Goal: Task Accomplishment & Management: Manage account settings

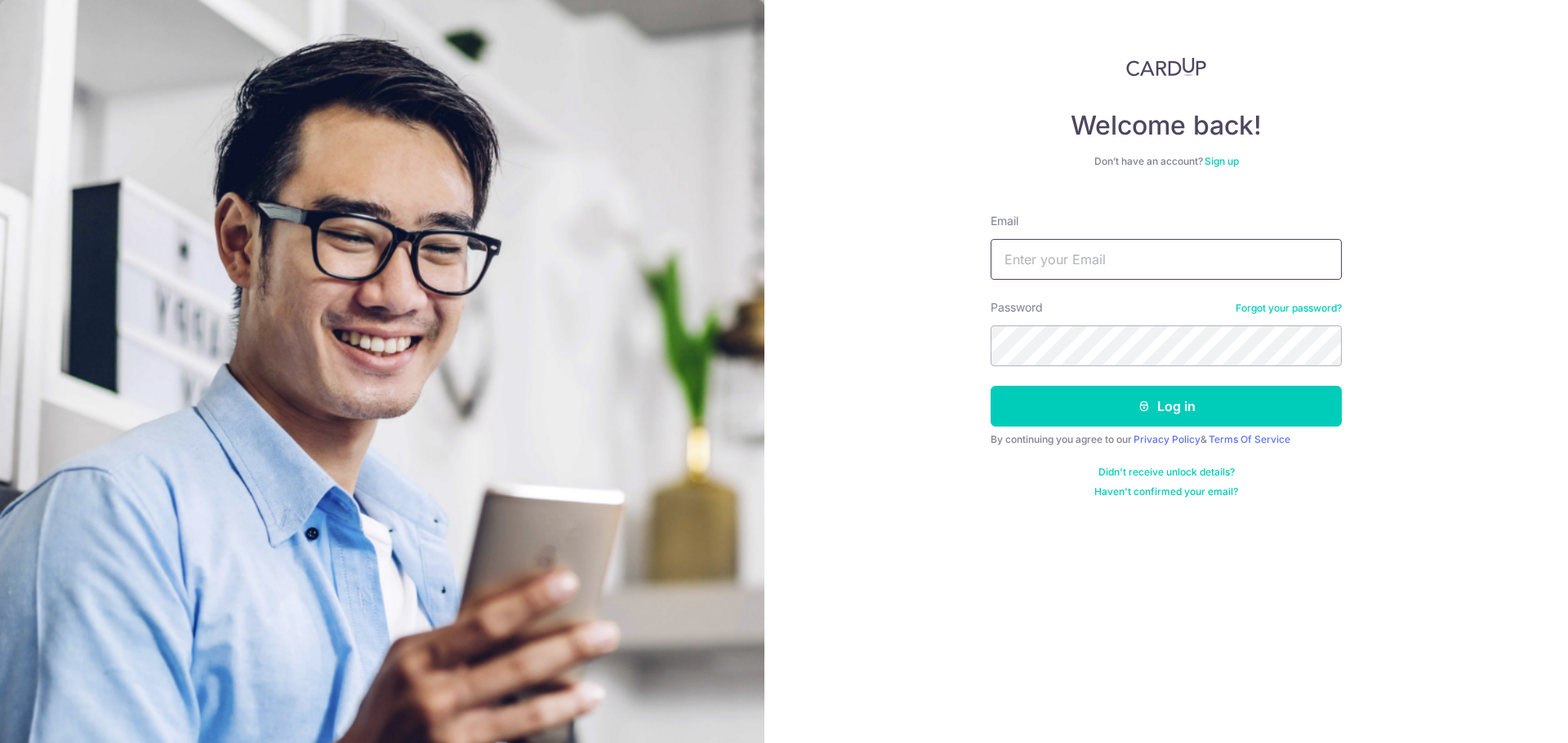
click at [1087, 265] on input "Email" at bounding box center [1165, 259] width 351 height 41
type input "[EMAIL_ADDRESS][DOMAIN_NAME]"
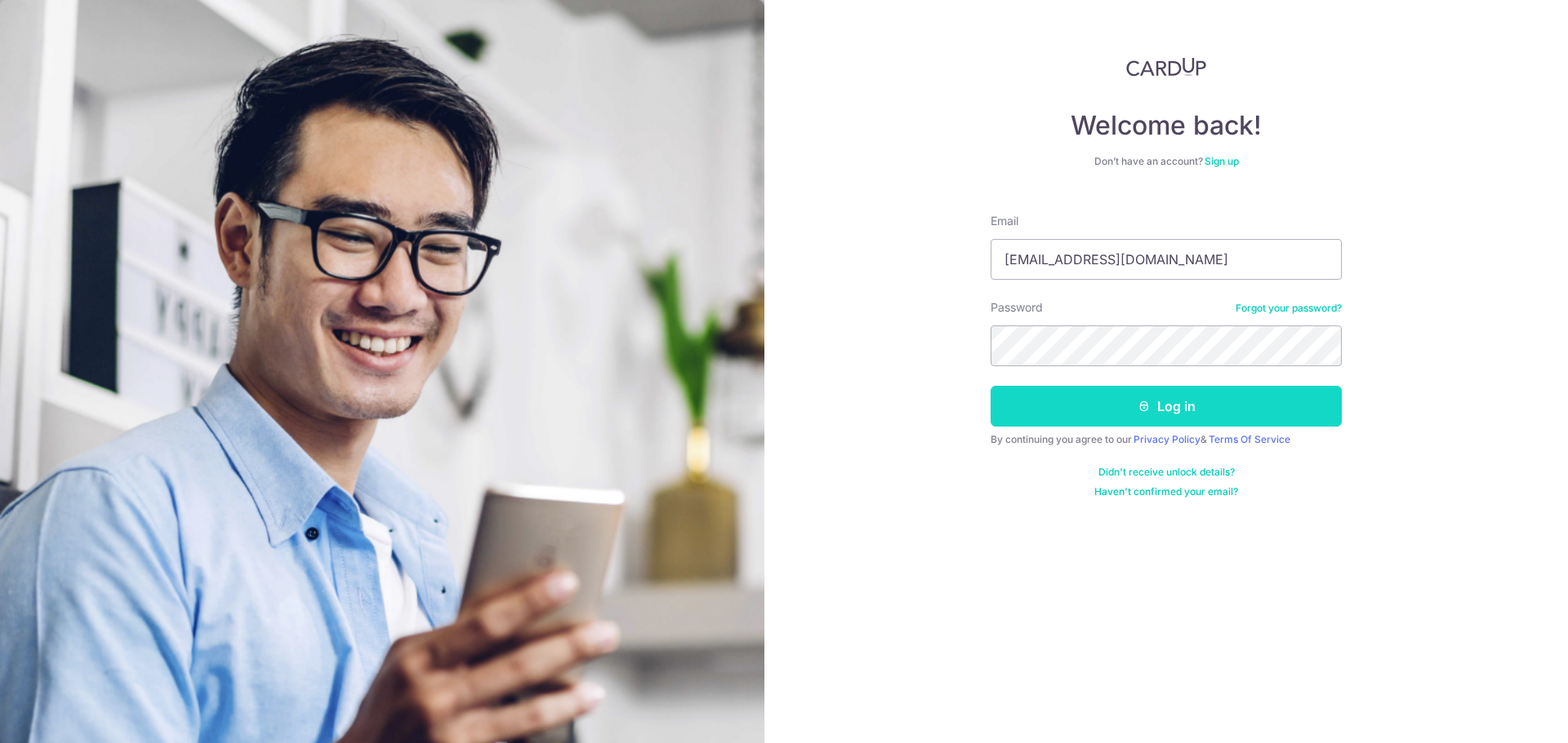
click at [1159, 417] on button "Log in" at bounding box center [1165, 406] width 351 height 41
